Goal: Navigation & Orientation: Find specific page/section

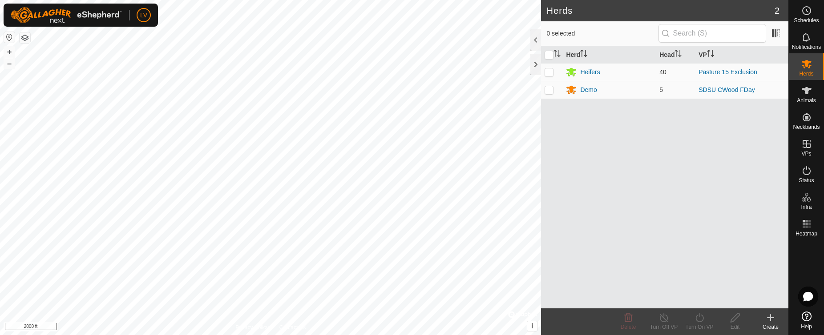
click at [551, 70] on p-checkbox at bounding box center [549, 72] width 9 height 7
click at [550, 70] on p-checkbox at bounding box center [549, 72] width 9 height 7
checkbox input "false"
click at [590, 69] on div "Heifers" at bounding box center [590, 72] width 20 height 9
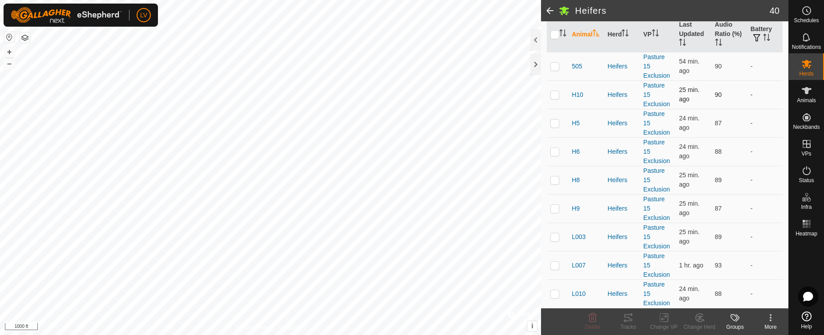
scroll to position [267, 0]
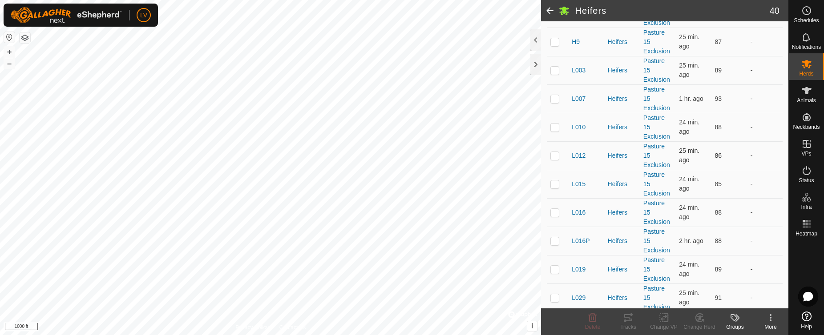
click at [559, 154] on p-tablecheckbox at bounding box center [554, 155] width 9 height 7
checkbox input "true"
click at [557, 133] on td at bounding box center [557, 127] width 21 height 28
checkbox input "true"
click at [551, 101] on p-checkbox at bounding box center [554, 98] width 9 height 7
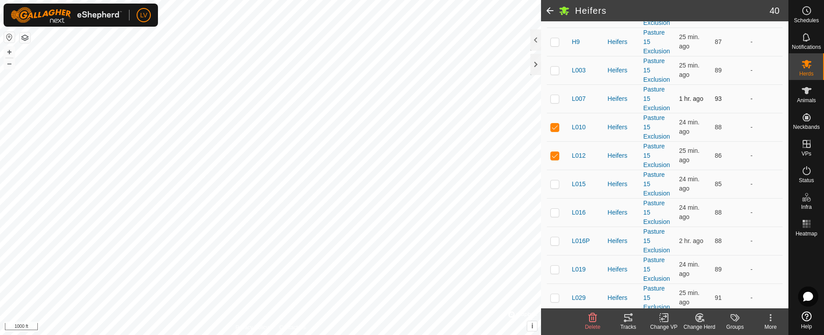
checkbox input "true"
click at [554, 181] on p-checkbox at bounding box center [554, 184] width 9 height 7
checkbox input "true"
click at [555, 215] on p-checkbox at bounding box center [554, 212] width 9 height 7
checkbox input "true"
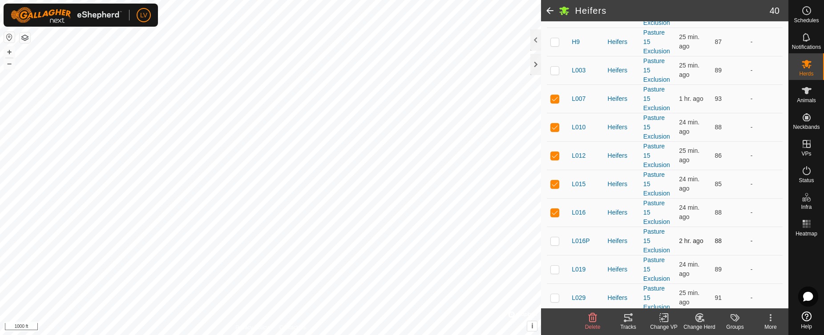
click at [554, 242] on p-checkbox at bounding box center [554, 241] width 9 height 7
checkbox input "true"
click at [555, 265] on td at bounding box center [557, 269] width 21 height 28
checkbox input "true"
click at [554, 300] on p-checkbox at bounding box center [554, 298] width 9 height 7
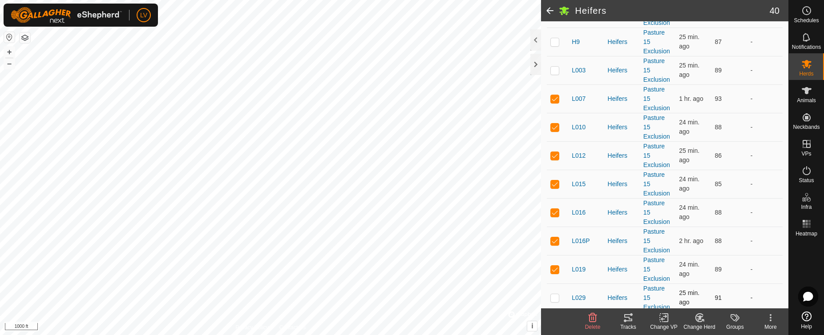
checkbox input "true"
click at [624, 313] on icon at bounding box center [628, 318] width 11 height 11
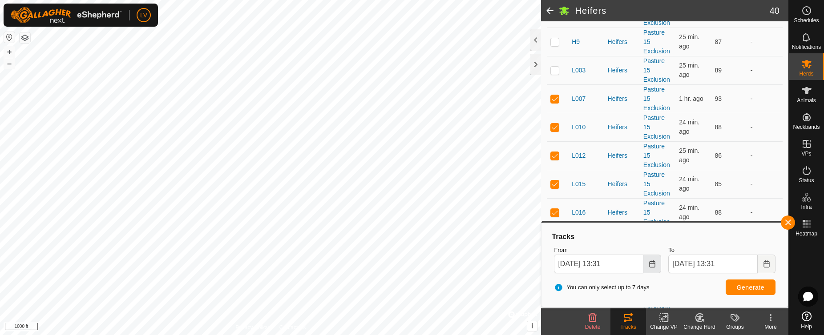
click at [649, 265] on icon "Choose Date" at bounding box center [652, 264] width 7 height 7
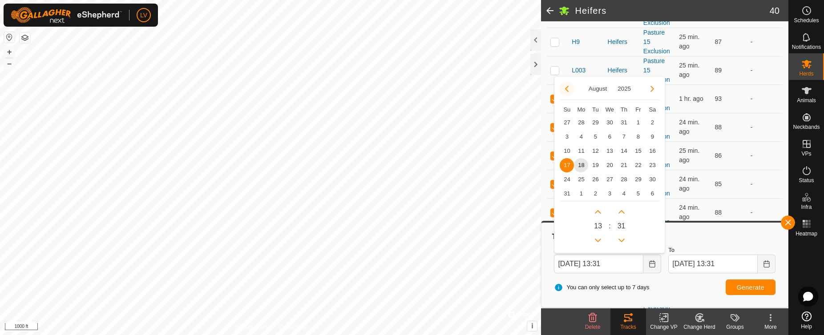
click at [562, 86] on button "Previous Month" at bounding box center [567, 89] width 14 height 14
click at [581, 138] on span "9" at bounding box center [581, 137] width 14 height 14
type input "[DATE] 13:31"
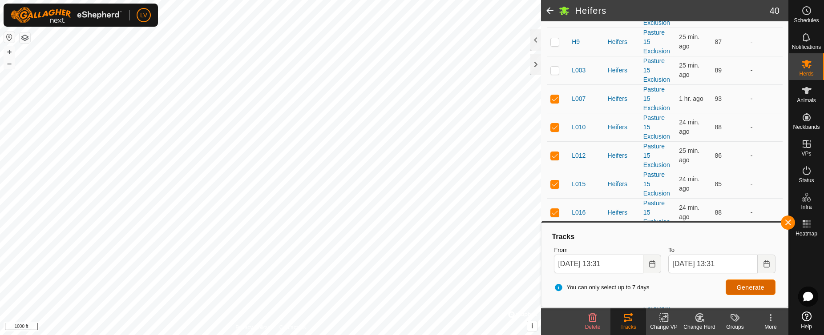
click at [756, 287] on span "Generate" at bounding box center [751, 287] width 28 height 7
click at [651, 267] on icon "Choose Date" at bounding box center [652, 264] width 7 height 7
click at [656, 267] on button "Choose Date" at bounding box center [652, 264] width 18 height 19
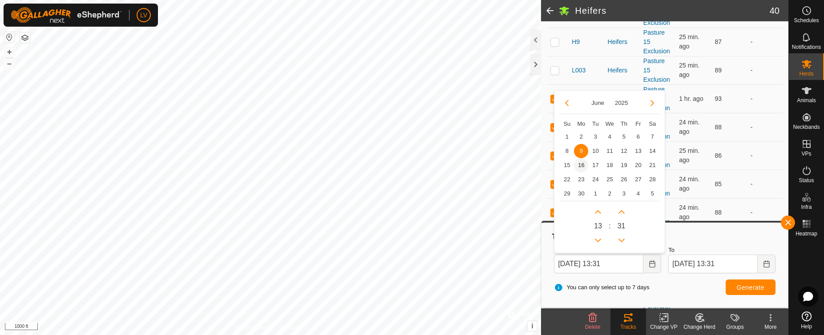
click at [581, 167] on span "16" at bounding box center [581, 165] width 14 height 14
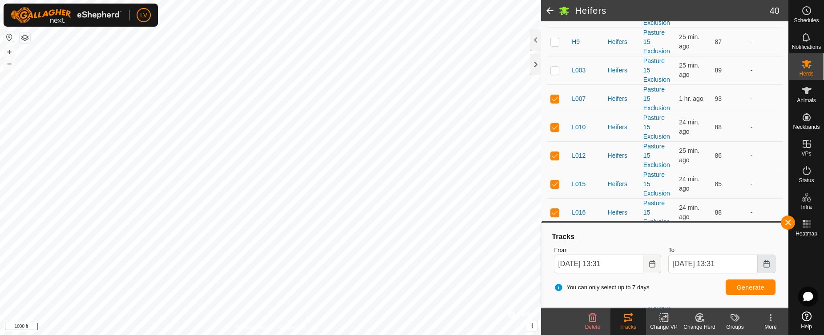
click at [771, 267] on button "Choose Date" at bounding box center [767, 264] width 18 height 19
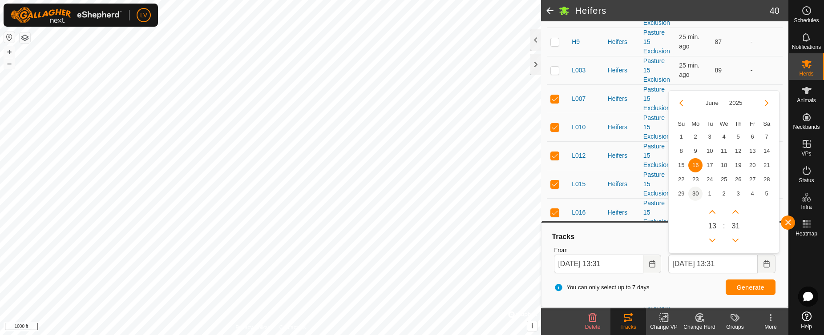
click at [695, 195] on span "30" at bounding box center [695, 194] width 14 height 14
type input "[DATE] 13:31"
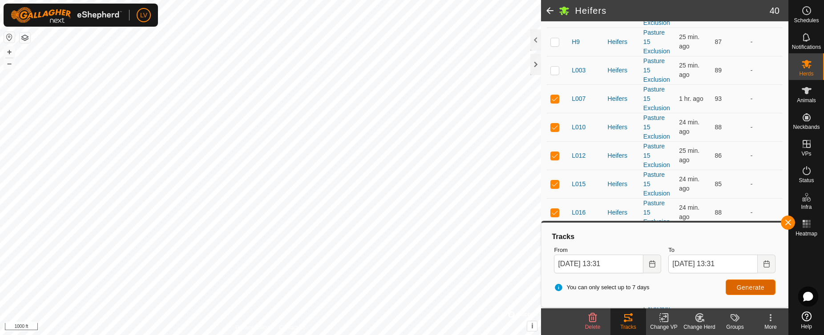
click at [755, 293] on button "Generate" at bounding box center [751, 288] width 50 height 16
click at [653, 268] on button "Choose Date" at bounding box center [652, 264] width 18 height 19
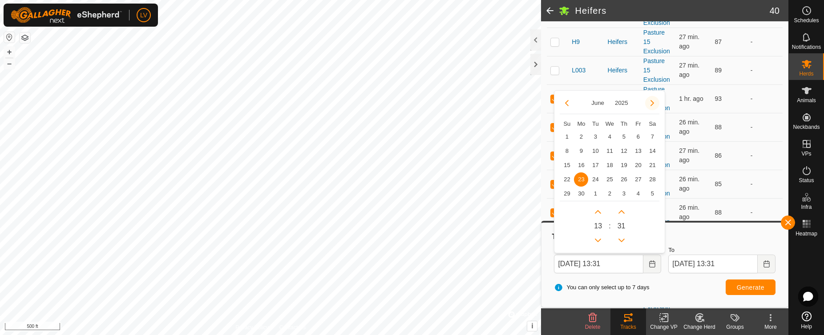
click at [649, 106] on button "Next Month" at bounding box center [652, 103] width 14 height 14
click at [580, 150] on span "7" at bounding box center [581, 151] width 14 height 14
type input "[DATE] 13:31"
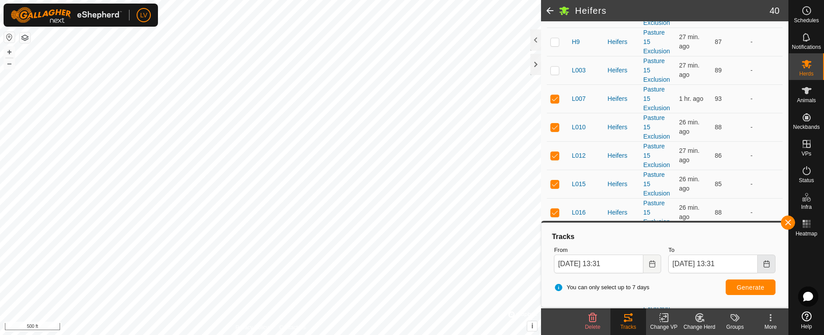
click at [765, 264] on icon "Choose Date" at bounding box center [767, 264] width 6 height 7
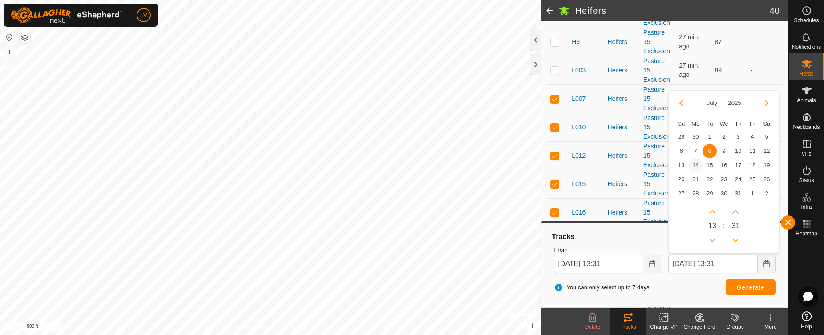
click at [695, 166] on span "14" at bounding box center [695, 165] width 14 height 14
type input "[DATE] 13:31"
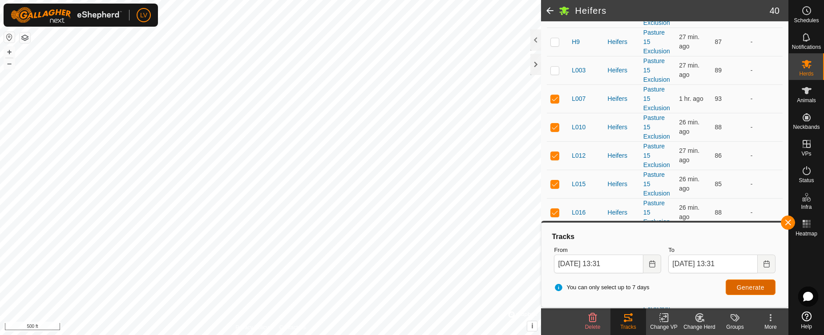
click at [748, 288] on span "Generate" at bounding box center [751, 287] width 28 height 7
click at [809, 226] on rect at bounding box center [809, 227] width 2 height 2
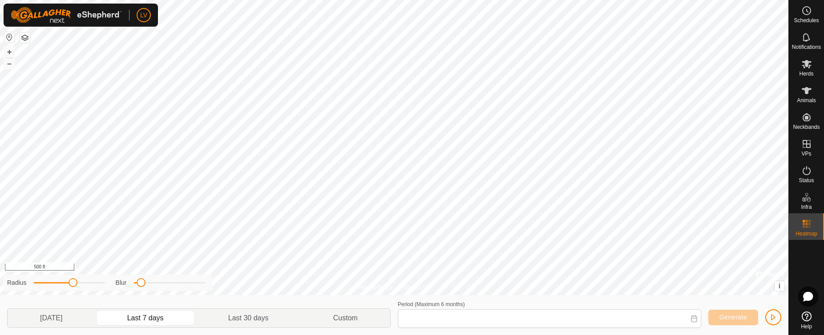
type input "[DATE] - [DATE]"
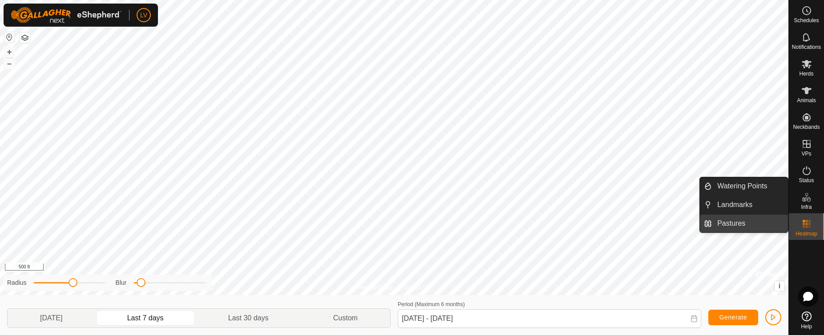
click at [736, 225] on link "Pastures" at bounding box center [750, 224] width 76 height 18
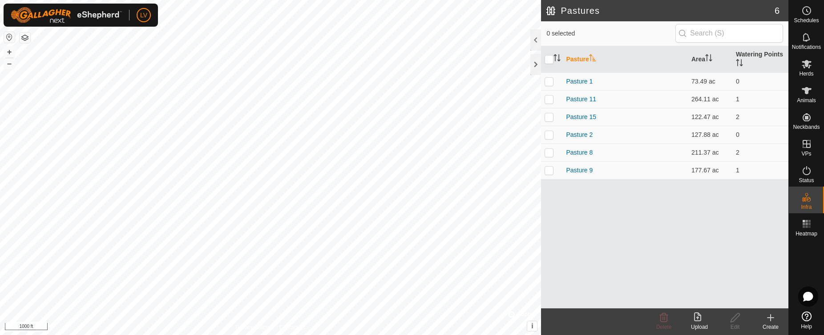
click at [771, 320] on icon at bounding box center [771, 318] width 0 height 6
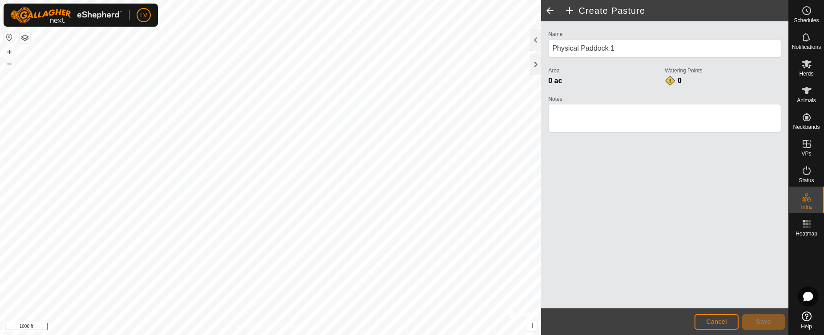
click at [552, 7] on span at bounding box center [550, 10] width 18 height 21
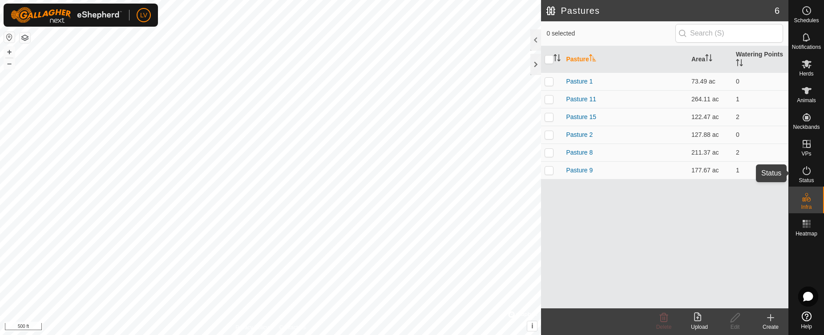
click at [808, 179] on span "Status" at bounding box center [806, 180] width 15 height 5
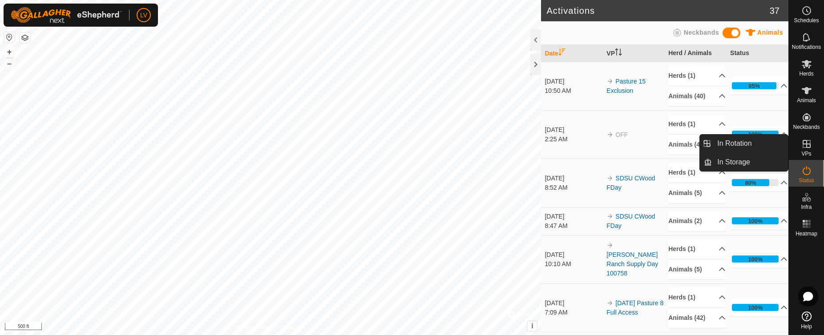
click at [809, 149] on icon at bounding box center [806, 144] width 11 height 11
click at [806, 143] on icon at bounding box center [806, 144] width 11 height 11
click at [811, 141] on icon at bounding box center [806, 144] width 11 height 11
click at [752, 146] on link "In Rotation" at bounding box center [750, 144] width 76 height 18
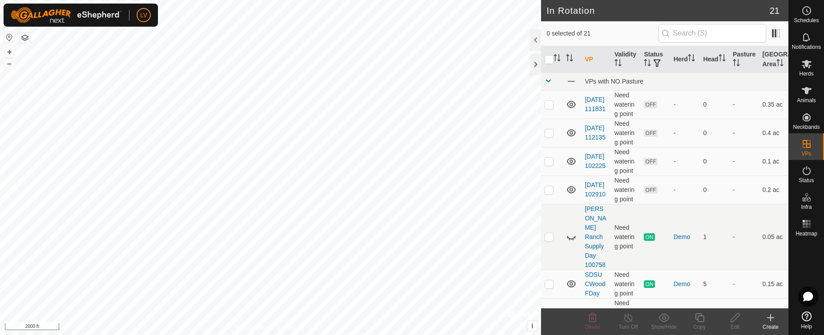
click at [775, 326] on div "Create" at bounding box center [771, 327] width 36 height 8
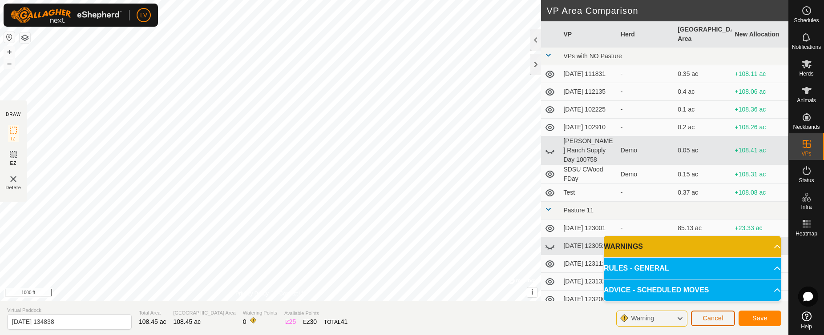
click at [725, 316] on button "Cancel" at bounding box center [713, 319] width 44 height 16
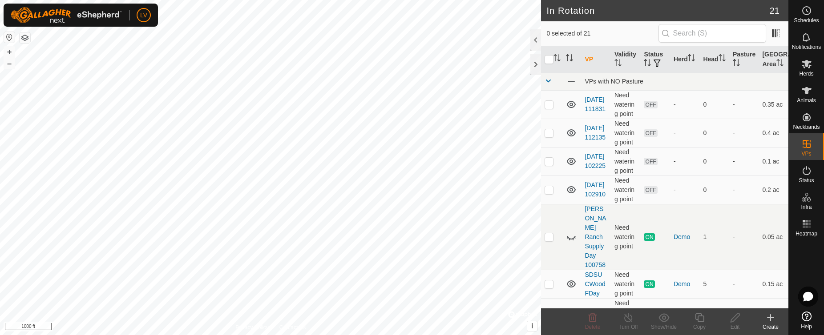
click at [771, 321] on icon at bounding box center [771, 318] width 0 height 6
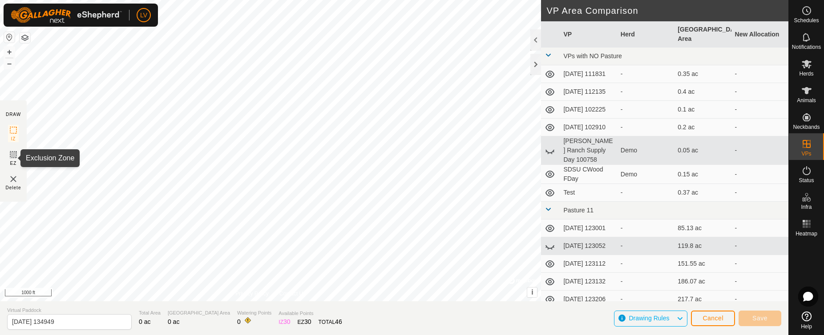
click at [15, 158] on icon at bounding box center [13, 155] width 11 height 11
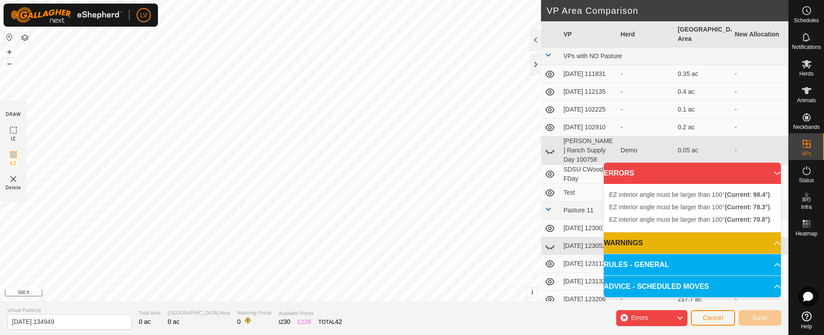
click at [288, 165] on div "EZ interior angle must be larger than 100° (Current: 98.4°) . + – ⇧ i © Mapbox …" at bounding box center [270, 151] width 541 height 302
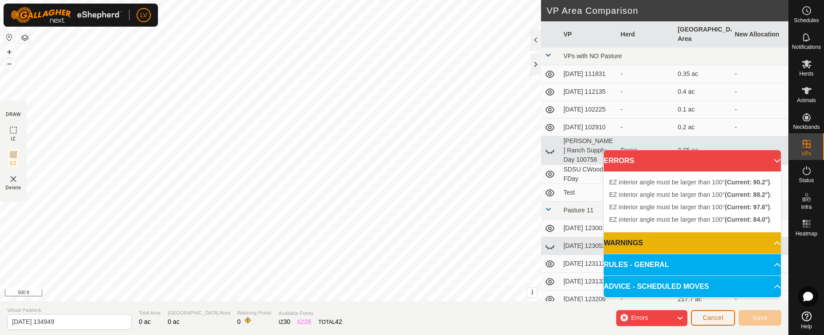
click at [711, 317] on span "Cancel" at bounding box center [713, 318] width 21 height 7
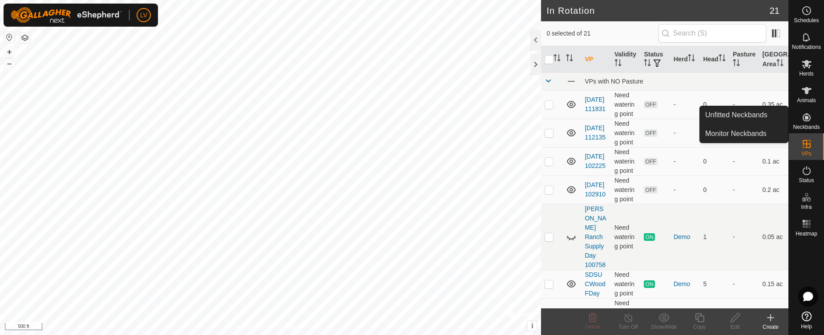
click at [812, 121] on es-neckbands-svg-icon at bounding box center [807, 117] width 16 height 14
click at [808, 121] on icon at bounding box center [807, 117] width 8 height 8
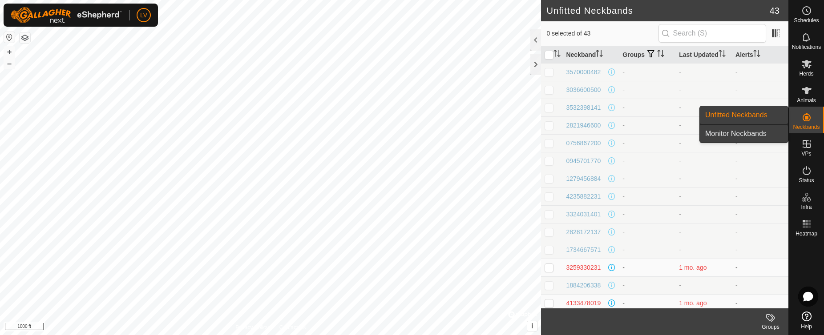
click at [749, 136] on link "Monitor Neckbands" at bounding box center [744, 134] width 88 height 18
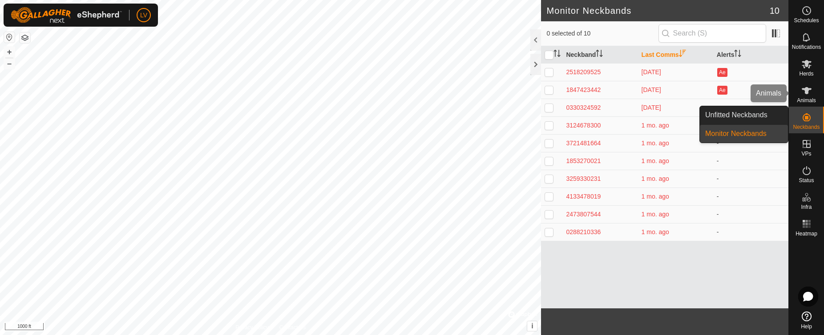
click at [812, 95] on es-animals-svg-icon at bounding box center [807, 91] width 16 height 14
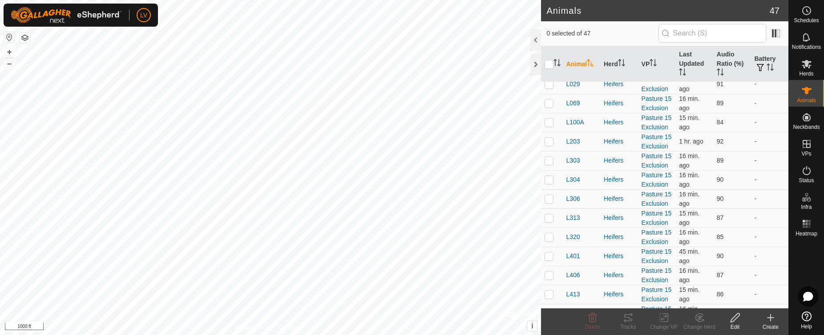
scroll to position [311, 0]
click at [809, 45] on span "Notifications" at bounding box center [806, 46] width 29 height 5
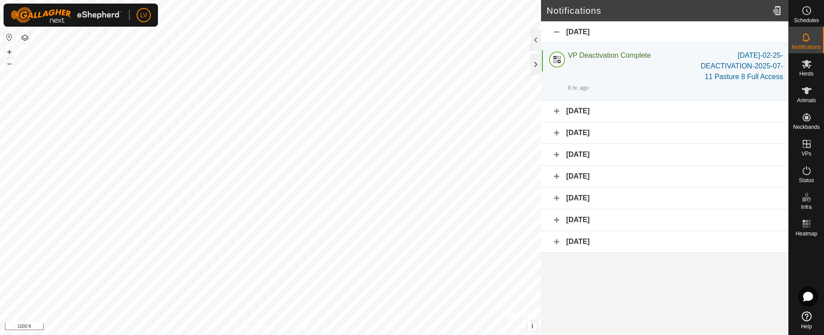
click at [560, 110] on div "[DATE]" at bounding box center [664, 112] width 247 height 22
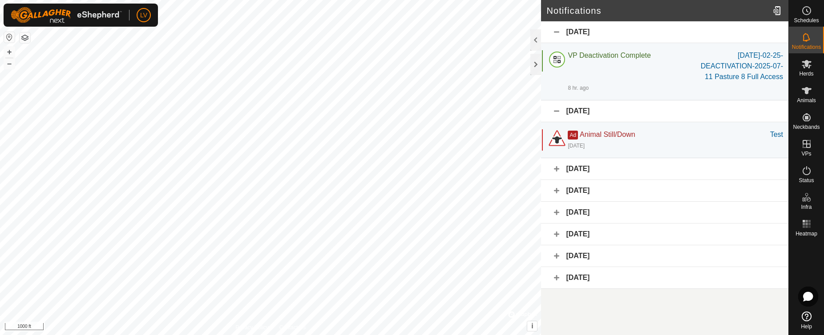
click at [558, 170] on div "[DATE]" at bounding box center [664, 169] width 247 height 22
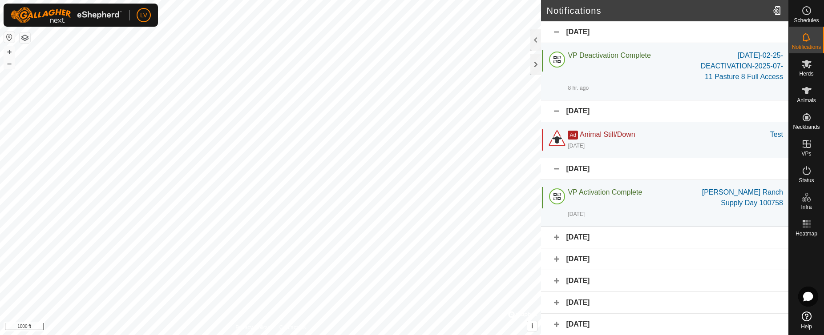
click at [558, 170] on div "[DATE]" at bounding box center [664, 169] width 247 height 22
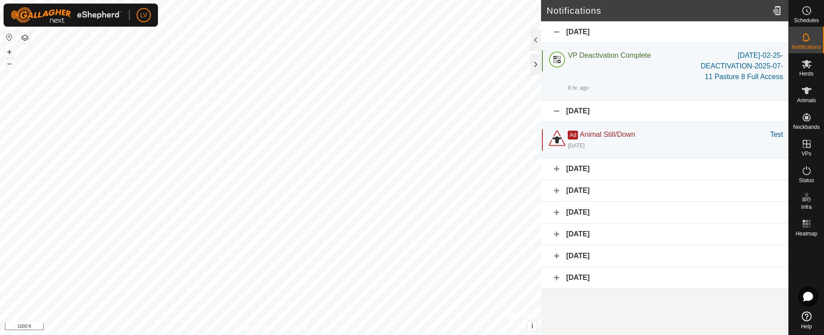
click at [556, 189] on div "[DATE]" at bounding box center [664, 191] width 247 height 22
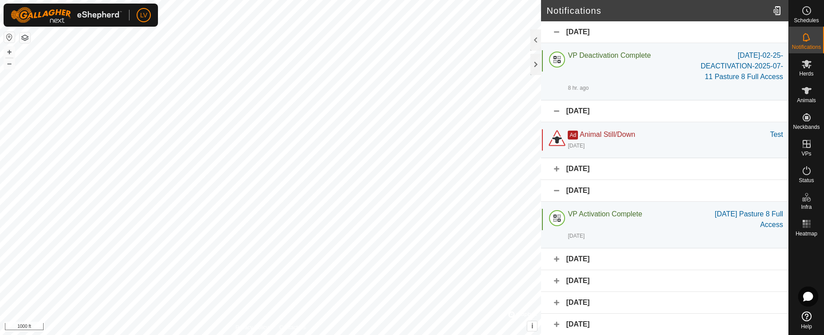
click at [556, 189] on div "[DATE]" at bounding box center [664, 191] width 247 height 22
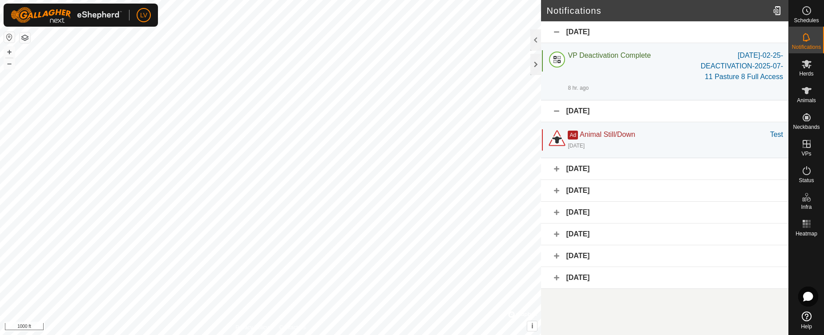
click at [559, 212] on div "[DATE]" at bounding box center [664, 213] width 247 height 22
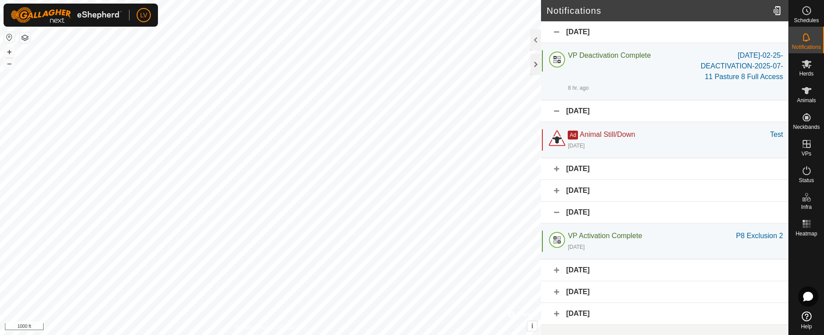
click at [559, 212] on div "[DATE]" at bounding box center [664, 213] width 247 height 22
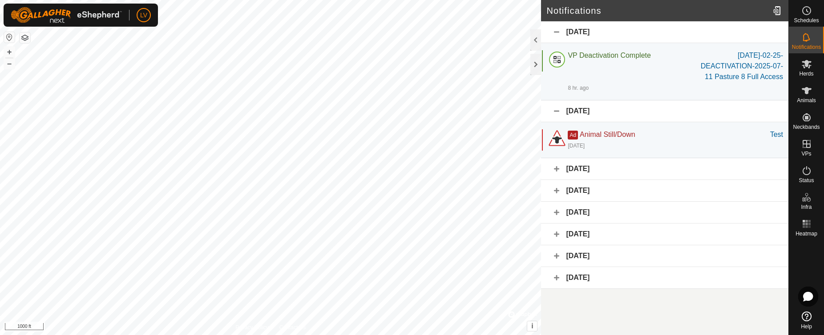
click at [557, 234] on div "[DATE]" at bounding box center [664, 235] width 247 height 22
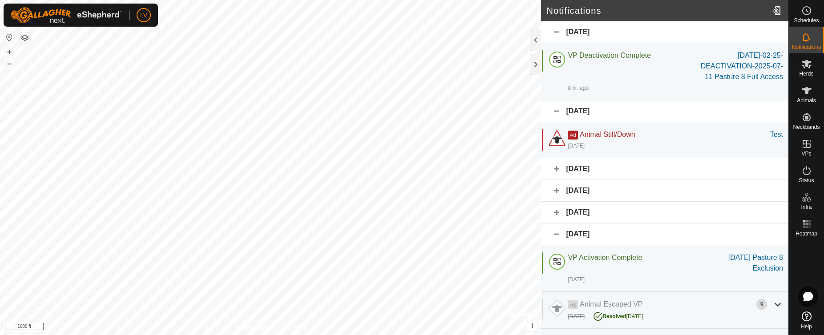
click at [557, 234] on div "[DATE]" at bounding box center [664, 235] width 247 height 22
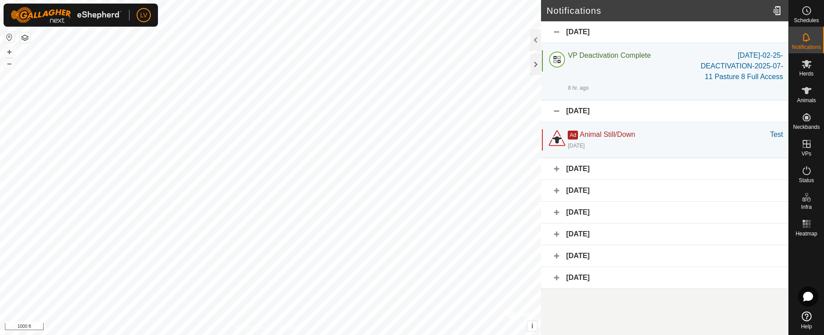
click at [557, 264] on div "[DATE]" at bounding box center [664, 257] width 247 height 22
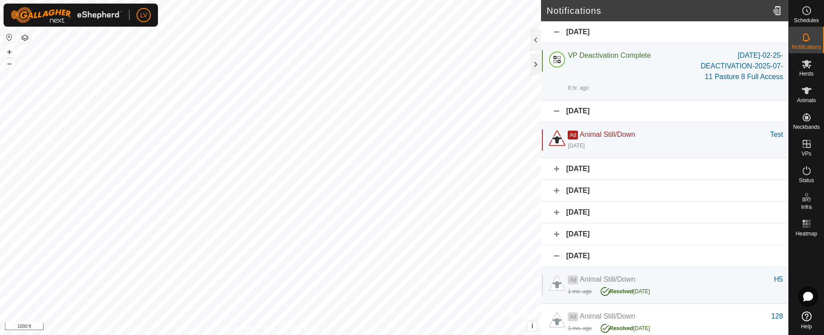
click at [557, 264] on div "[DATE]" at bounding box center [664, 257] width 247 height 22
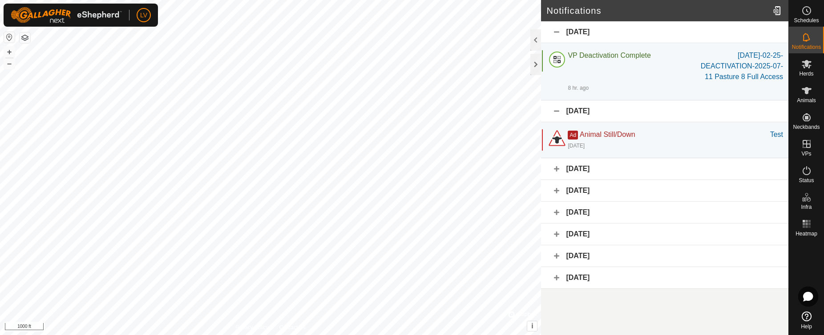
click at [557, 263] on div "[DATE]" at bounding box center [664, 257] width 247 height 22
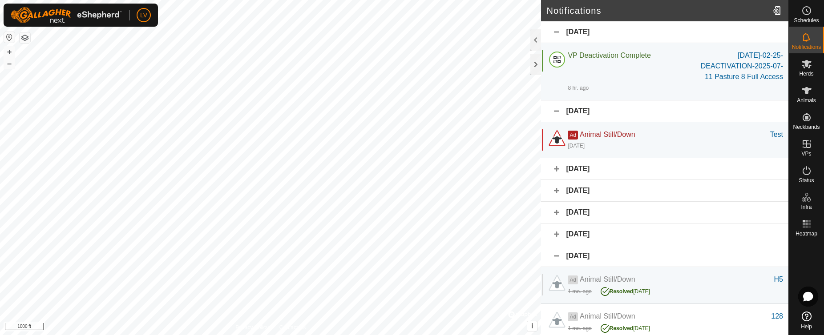
scroll to position [28, 0]
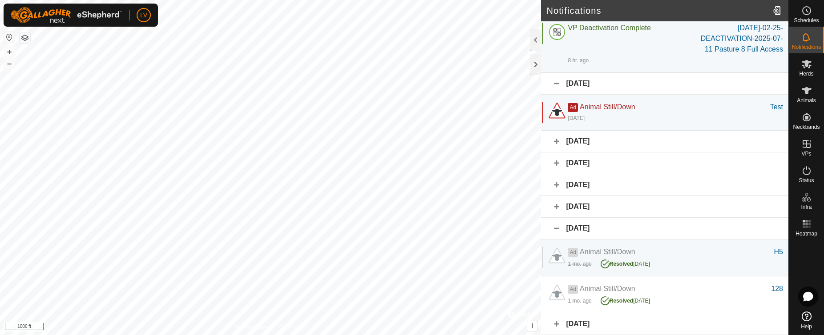
click at [558, 323] on div "[DATE]" at bounding box center [664, 325] width 247 height 22
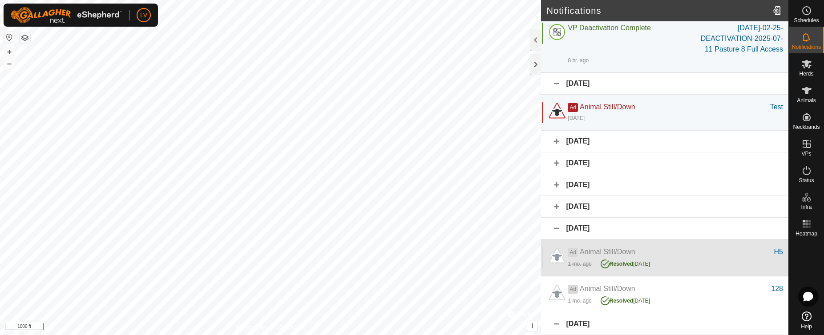
scroll to position [138, 0]
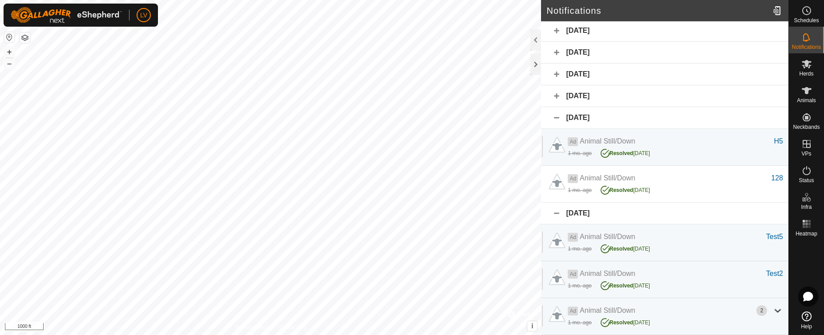
click at [558, 211] on div "[DATE]" at bounding box center [664, 214] width 247 height 22
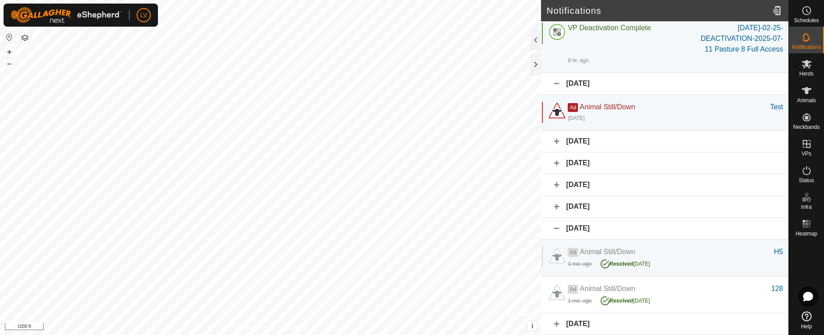
click at [557, 227] on div "[DATE]" at bounding box center [664, 229] width 247 height 22
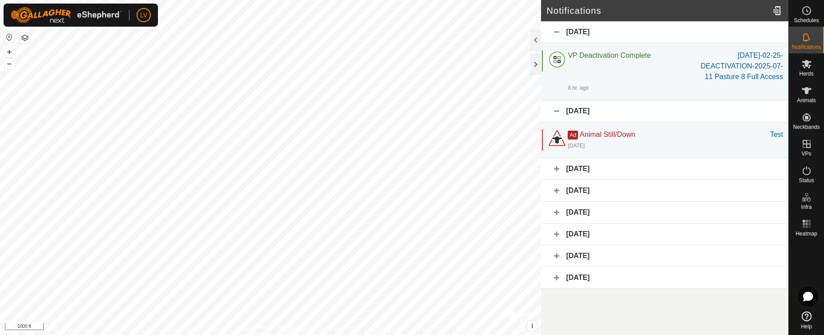
scroll to position [0, 0]
click at [554, 111] on div "[DATE]" at bounding box center [664, 112] width 247 height 22
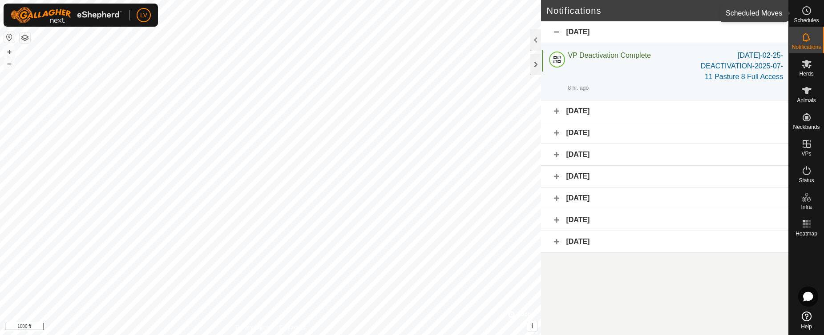
click at [813, 20] on span "Schedules" at bounding box center [806, 20] width 25 height 5
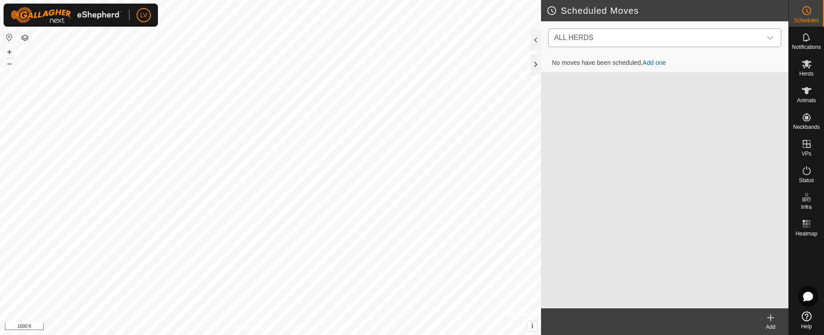
click at [775, 38] on div "dropdown trigger" at bounding box center [770, 38] width 18 height 18
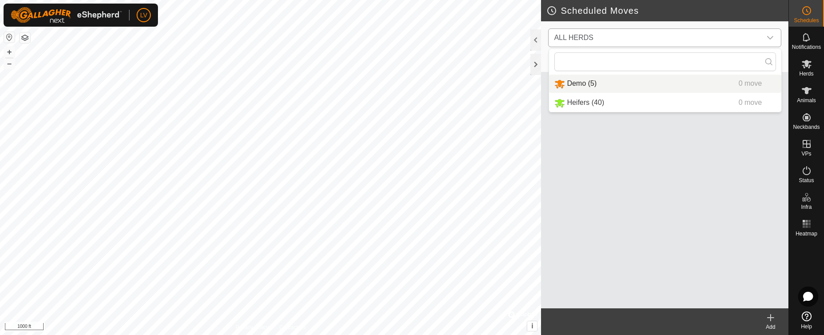
click at [772, 36] on icon "dropdown trigger" at bounding box center [770, 37] width 7 height 7
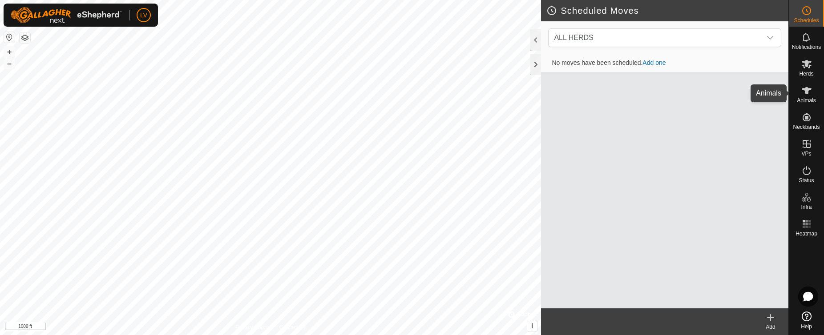
click at [801, 92] on icon at bounding box center [806, 90] width 11 height 11
